Goal: Information Seeking & Learning: Learn about a topic

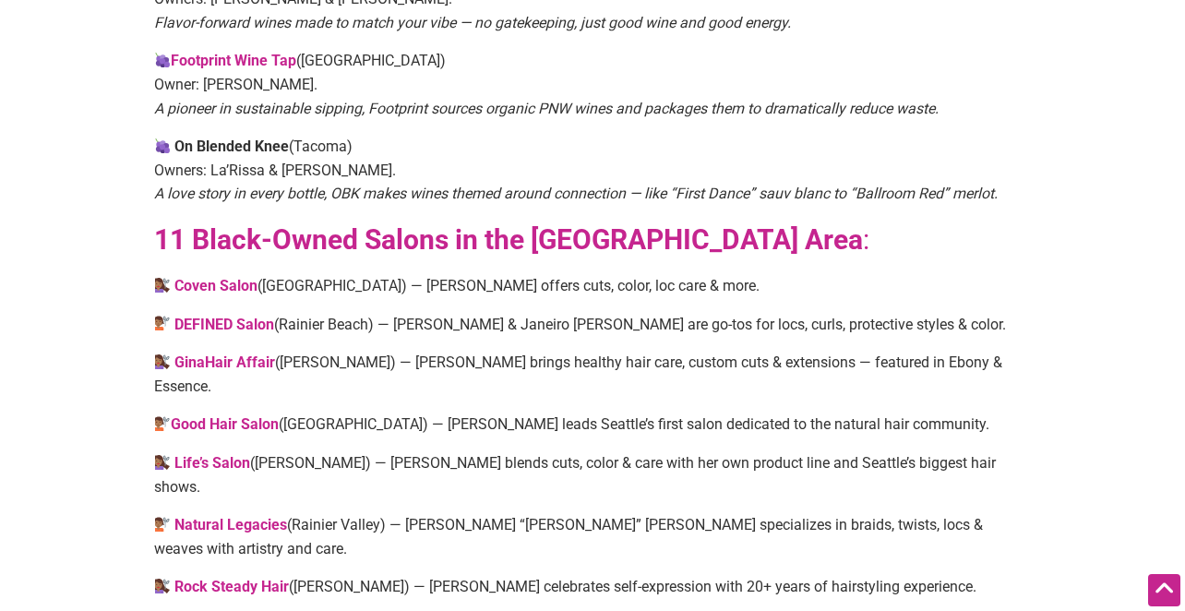
scroll to position [2152, 0]
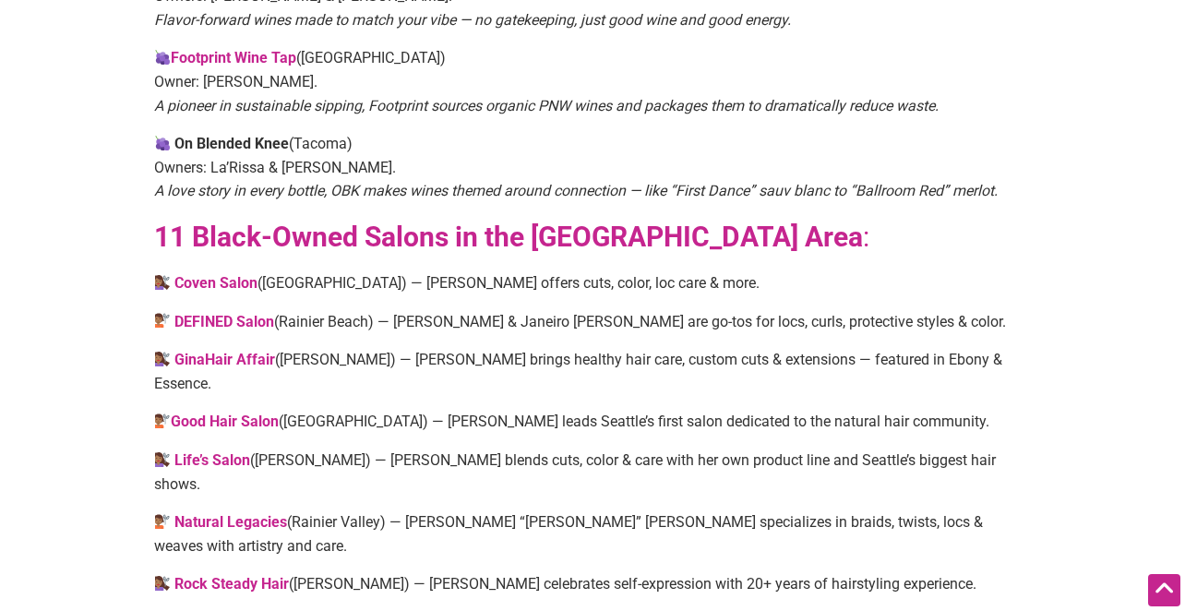
click at [257, 412] on strong "Good Hair Salon" at bounding box center [225, 421] width 108 height 18
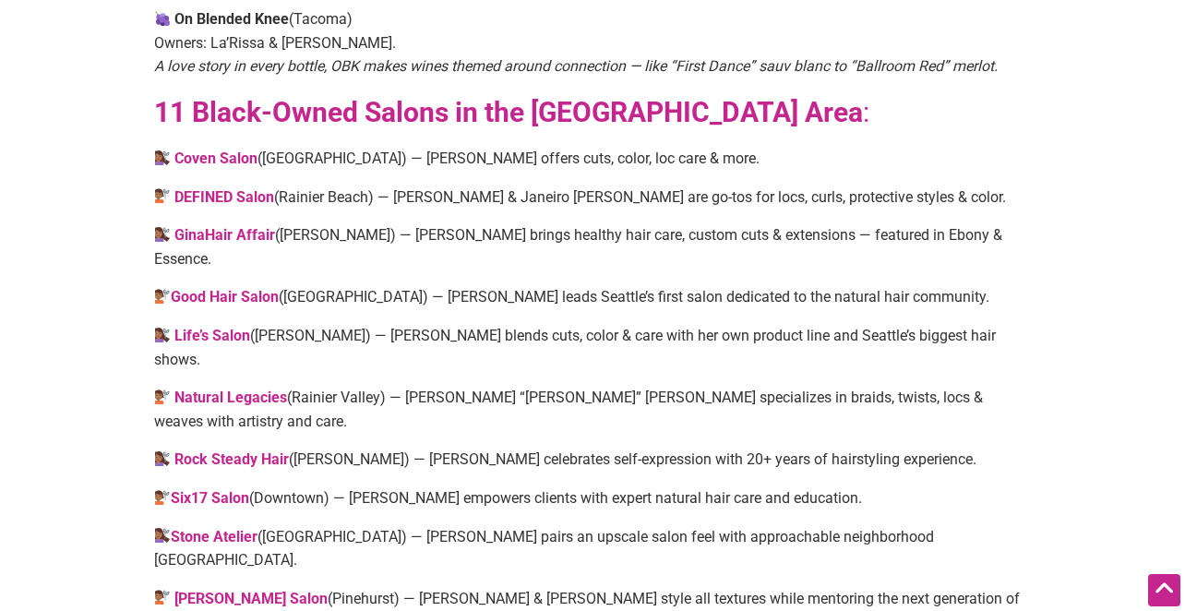
scroll to position [2279, 0]
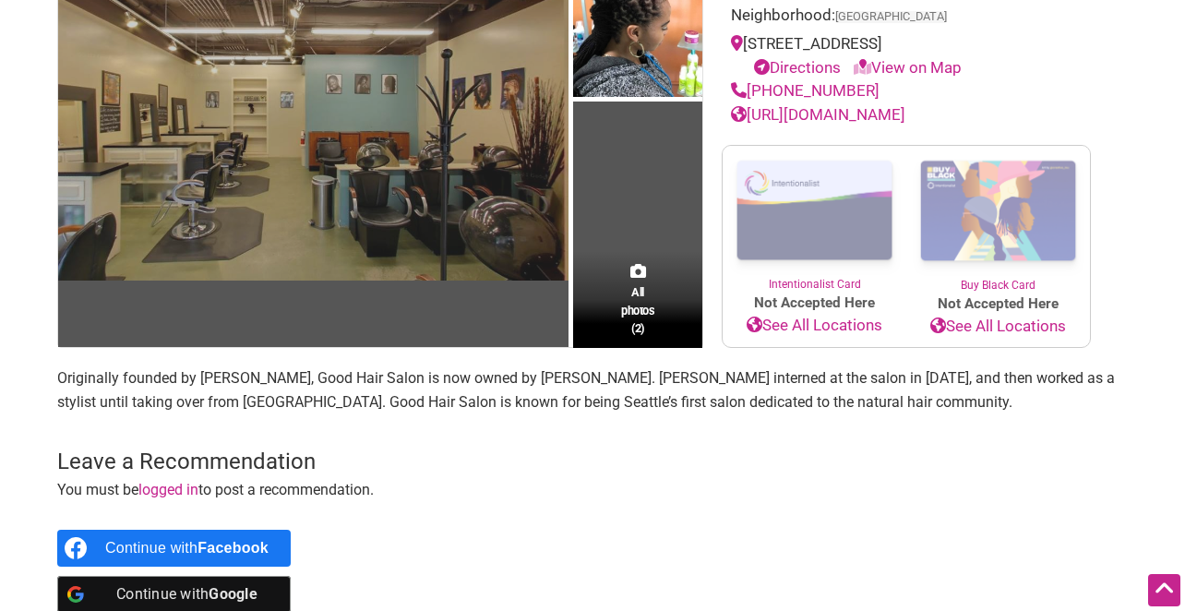
scroll to position [272, 0]
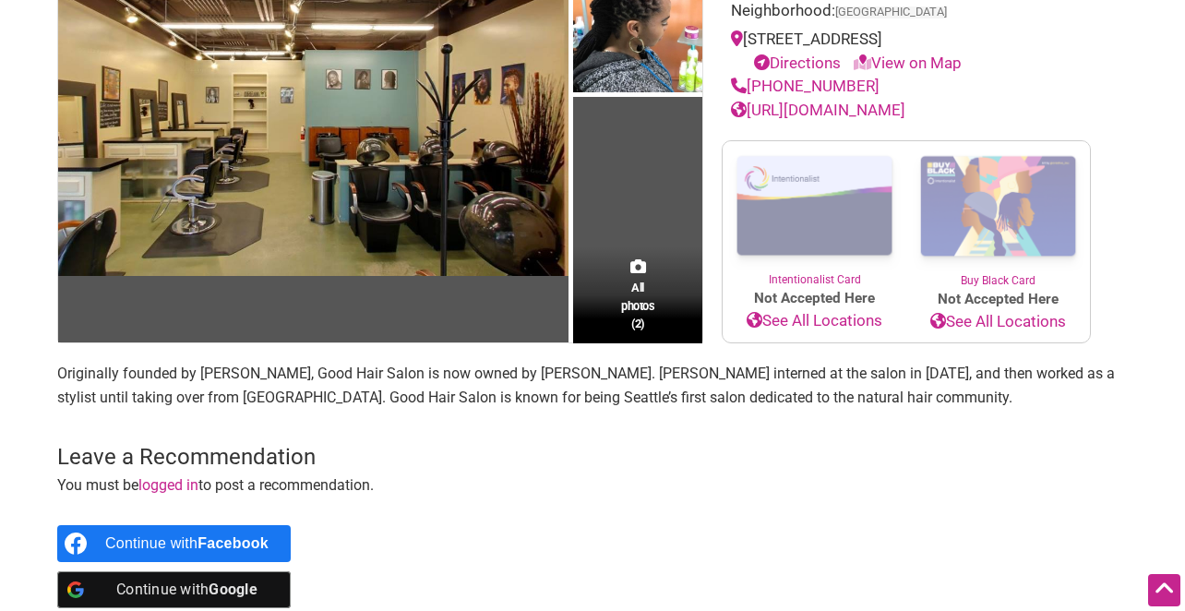
click at [669, 249] on div "All photos (2)" at bounding box center [637, 294] width 129 height 97
click at [645, 206] on td "All photos (2)" at bounding box center [637, 132] width 129 height 423
click at [635, 300] on span "All photos (2)" at bounding box center [637, 305] width 33 height 53
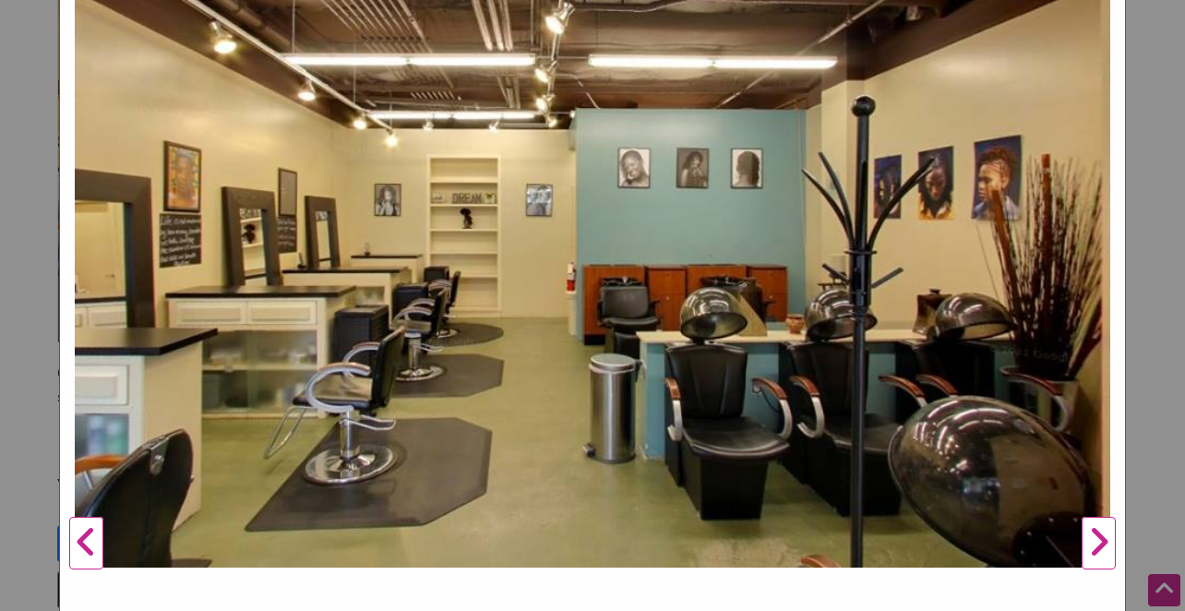
scroll to position [334, 0]
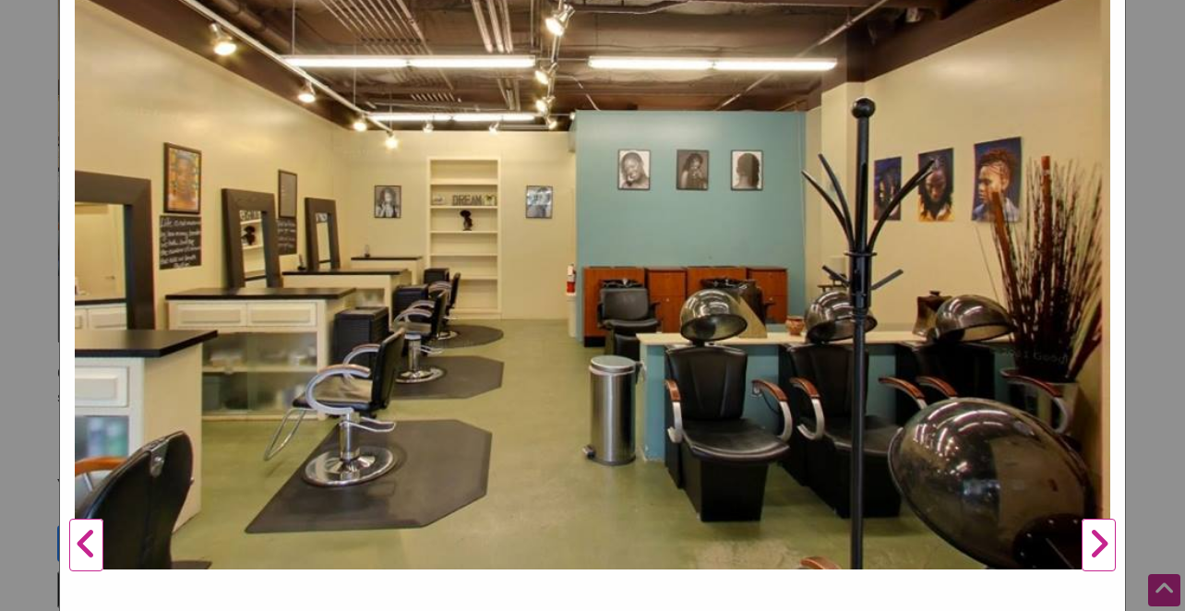
click at [1098, 545] on button "Next" at bounding box center [1098, 545] width 51 height 1395
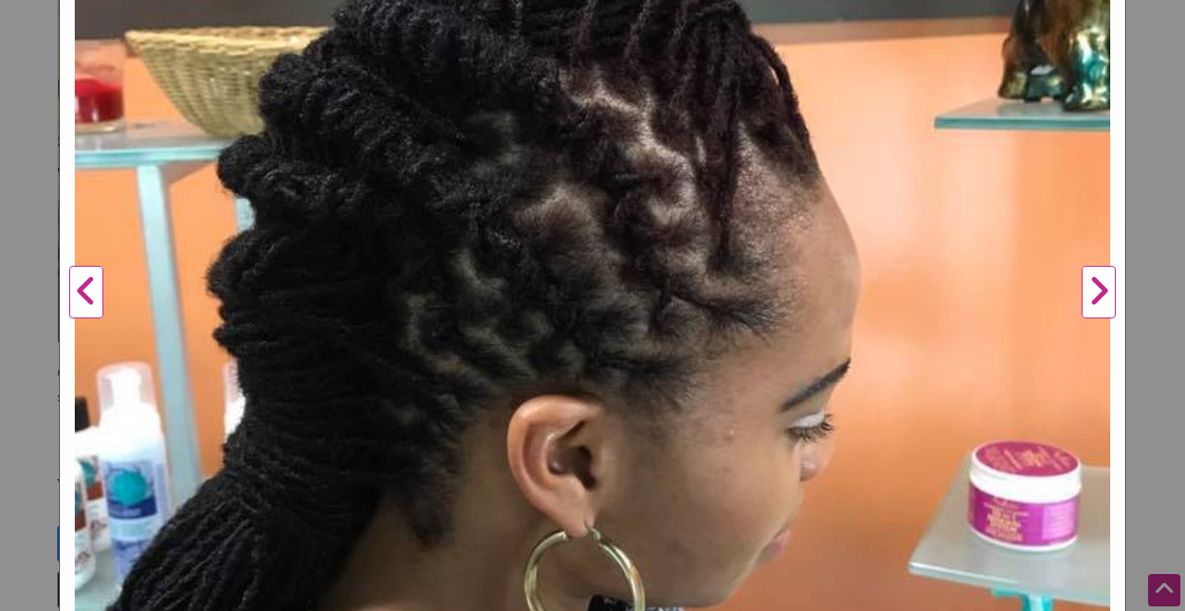
scroll to position [579, 0]
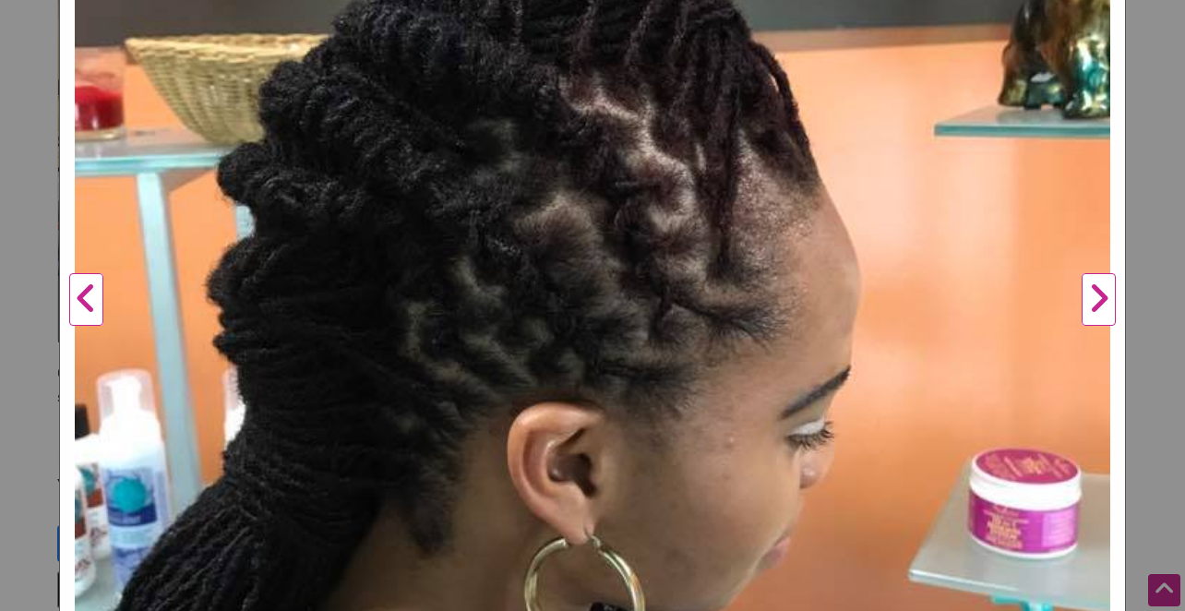
click at [1094, 290] on button "Next" at bounding box center [1098, 299] width 51 height 1395
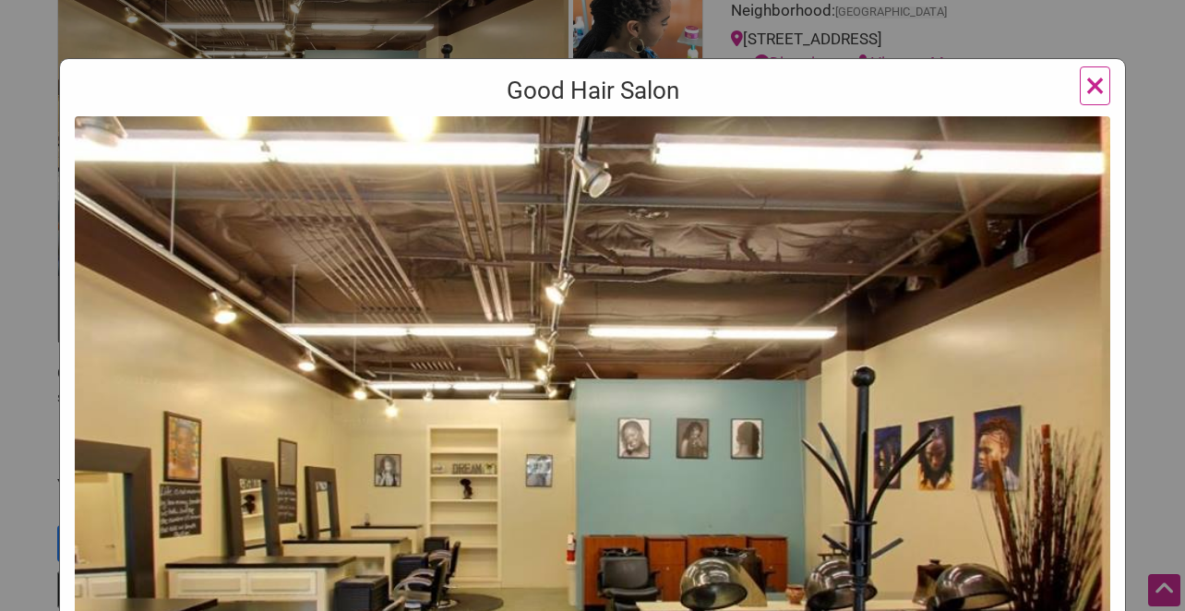
scroll to position [0, 0]
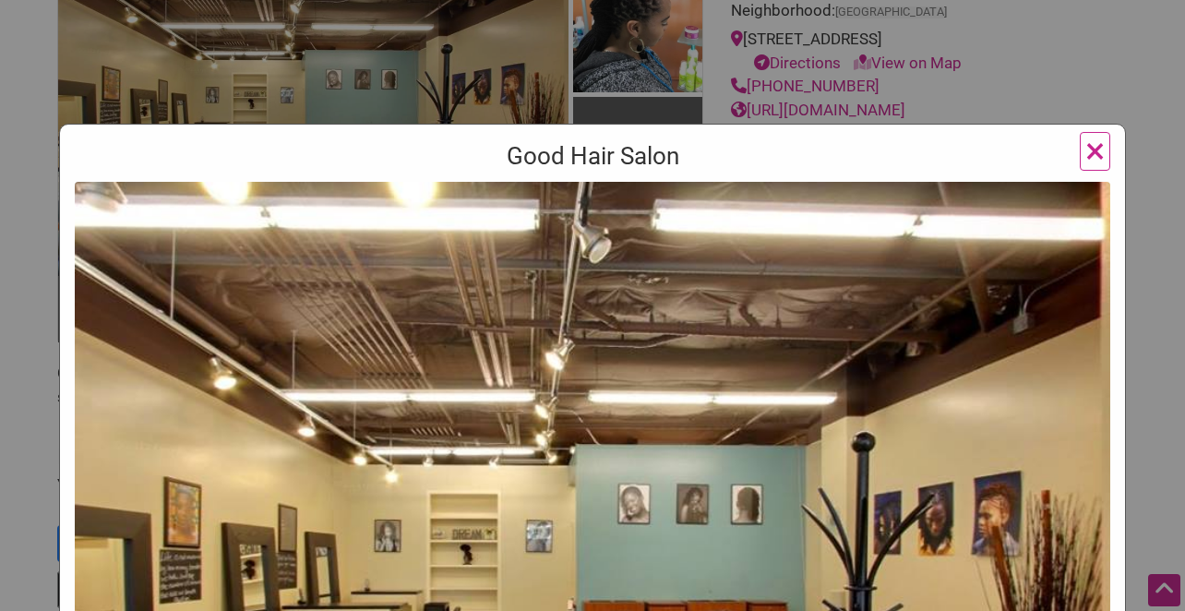
click at [1100, 151] on span "×" at bounding box center [1094, 150] width 19 height 43
